Goal: Find specific page/section: Find specific page/section

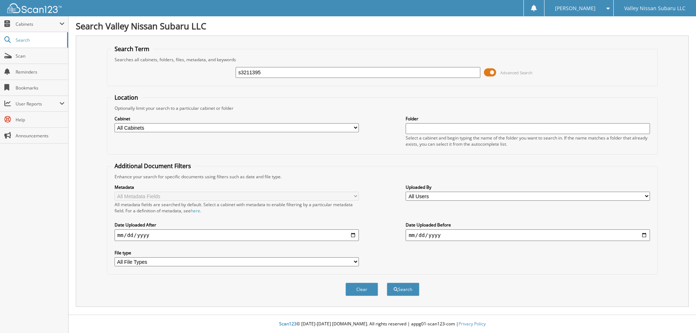
type input "s3211395"
click at [387, 283] on button "Search" at bounding box center [403, 289] width 33 height 13
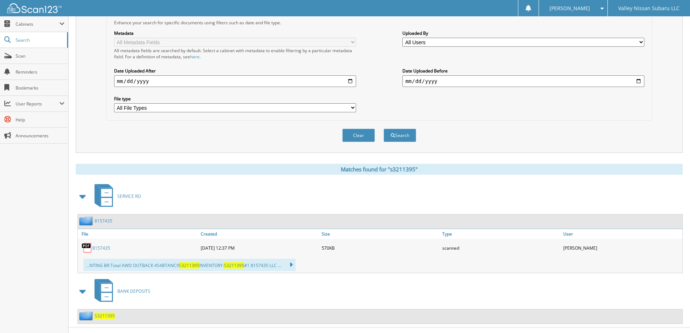
scroll to position [167, 0]
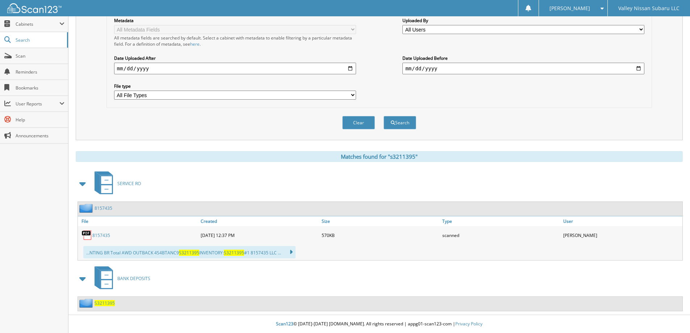
click at [124, 279] on span "BANK DEPOSITS" at bounding box center [133, 278] width 33 height 6
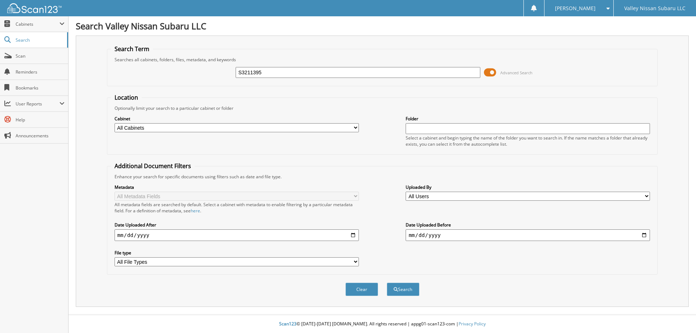
type input "S3211395"
click at [387, 283] on button "Search" at bounding box center [403, 289] width 33 height 13
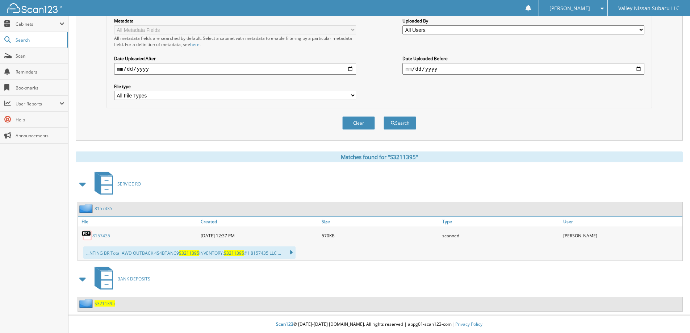
scroll to position [167, 0]
click at [100, 304] on span "S3211395" at bounding box center [105, 303] width 20 height 6
